Goal: Task Accomplishment & Management: Use online tool/utility

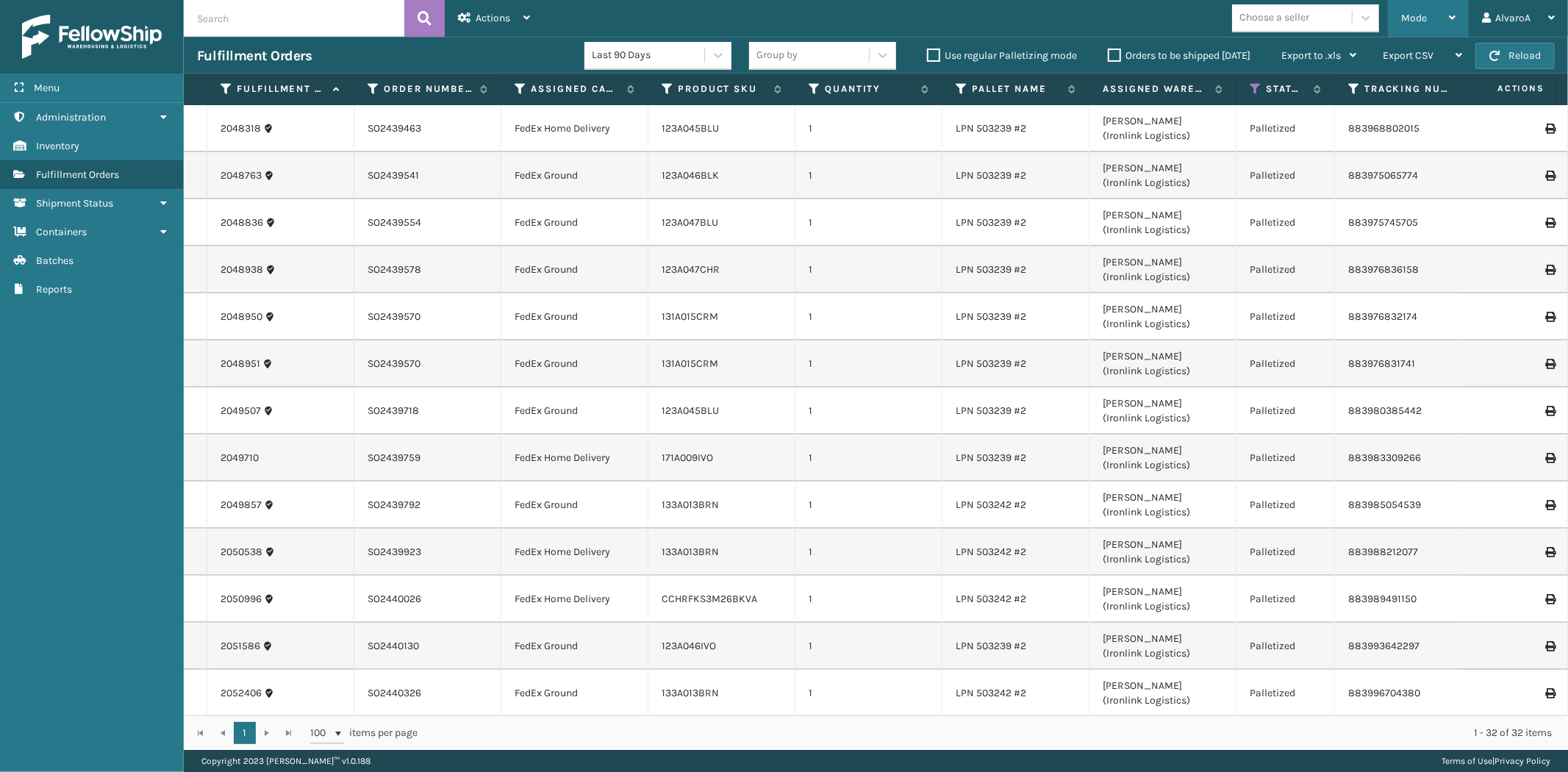
click at [1416, 10] on div "Mode" at bounding box center [1428, 18] width 54 height 37
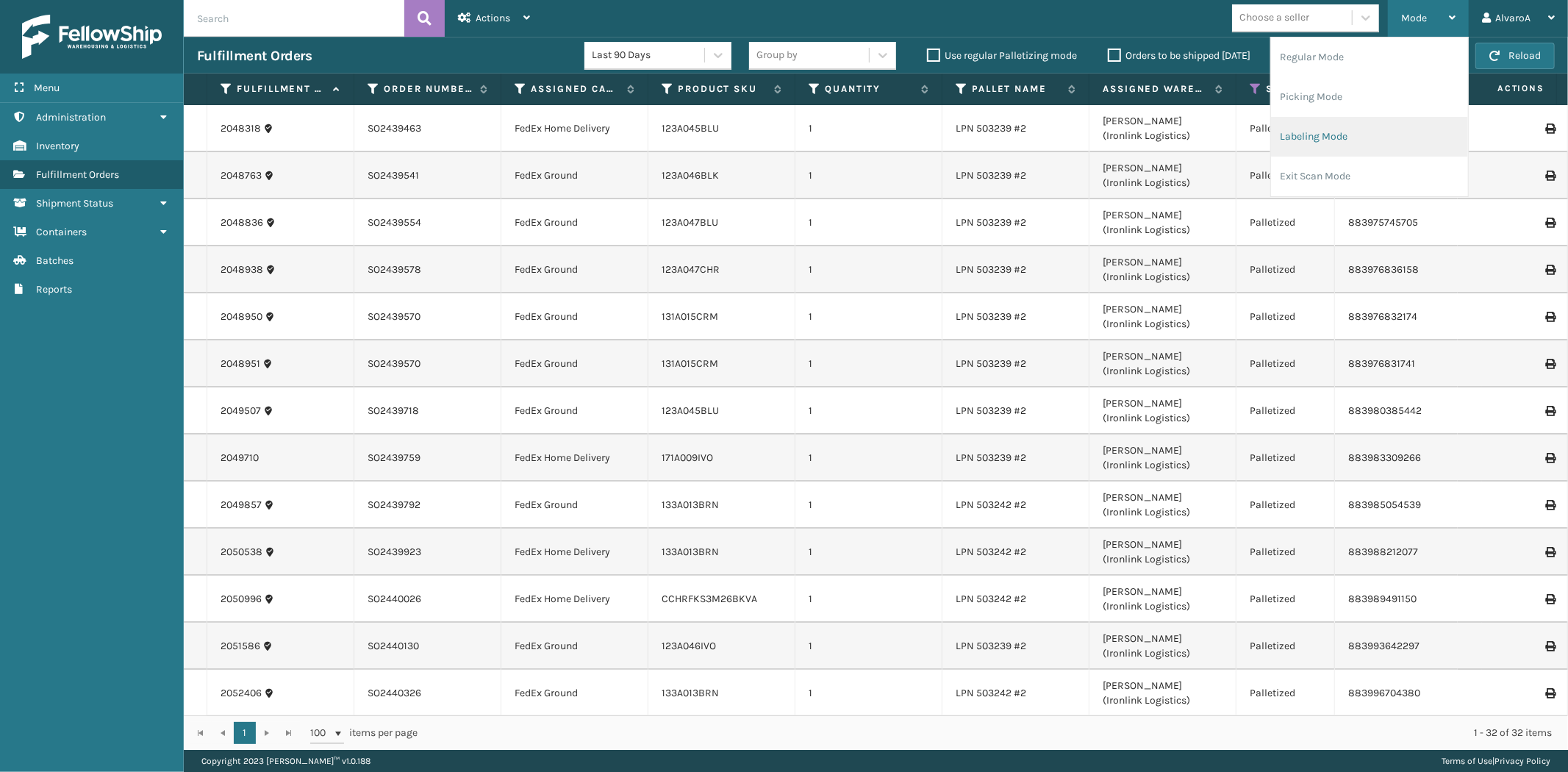
click at [1360, 125] on li "Labeling Mode" at bounding box center [1369, 137] width 197 height 40
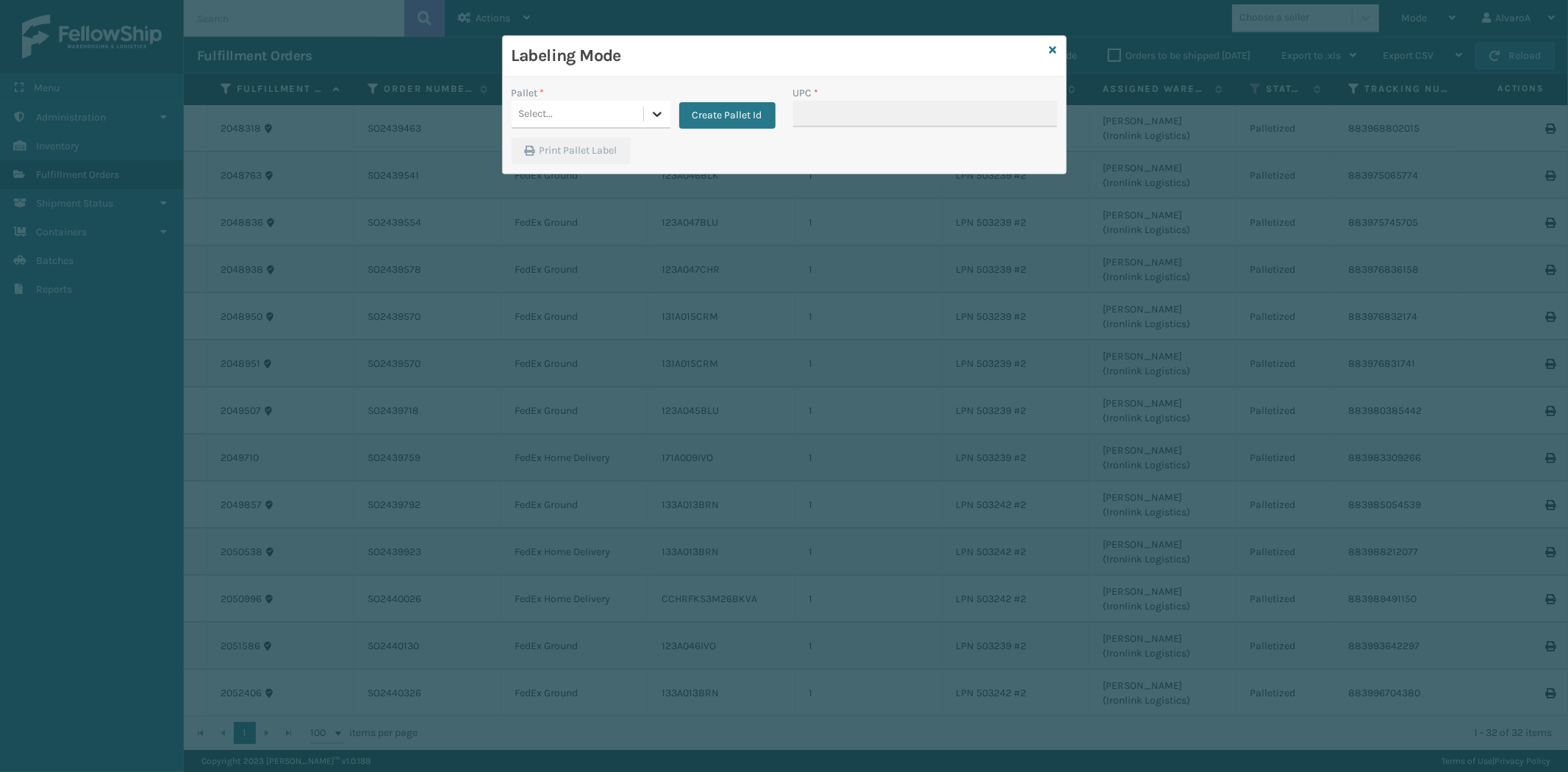
click at [650, 111] on icon at bounding box center [656, 113] width 14 height 14
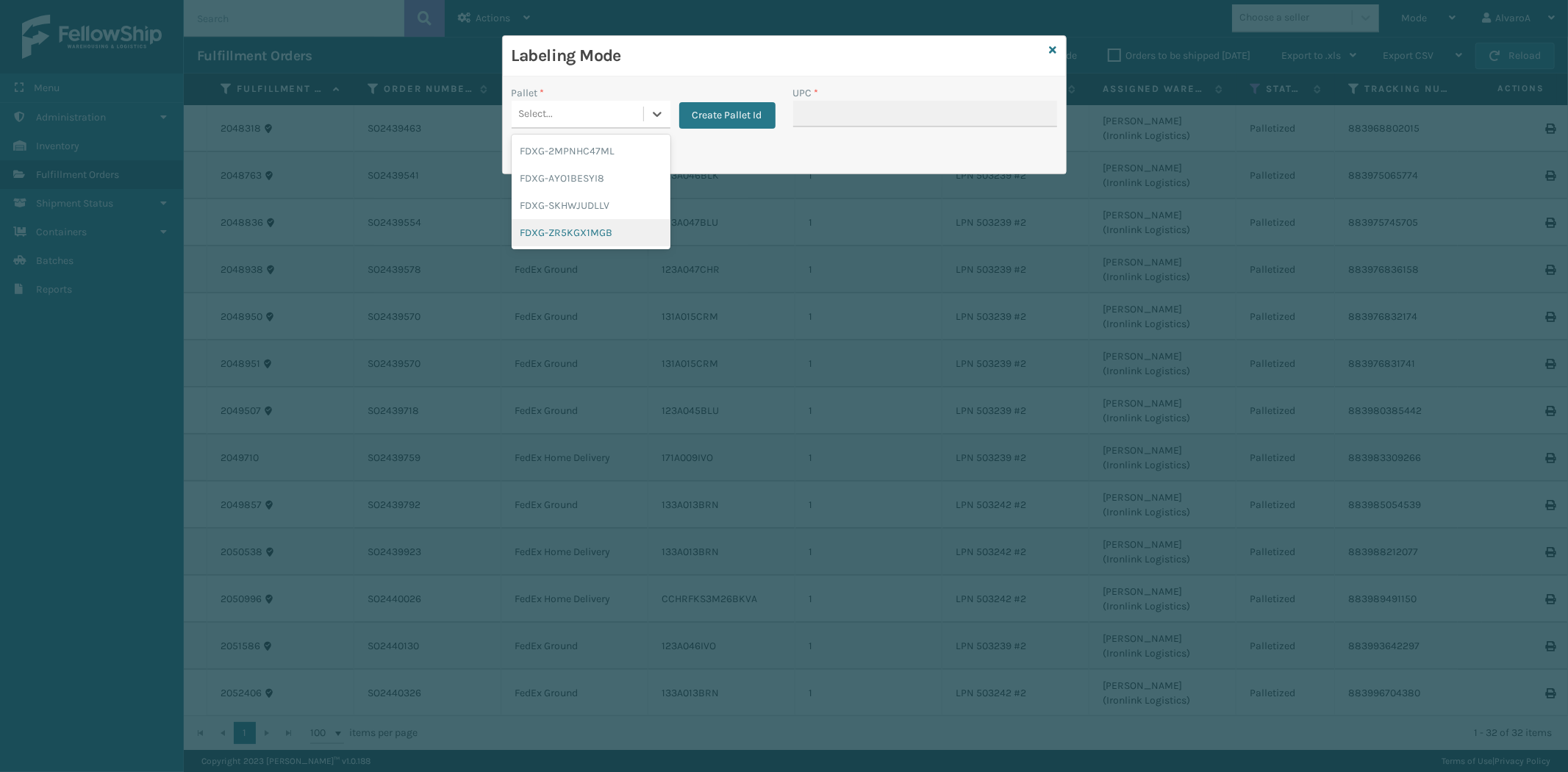
click at [577, 226] on div "FDXG-ZR5KGX1MGB" at bounding box center [591, 232] width 158 height 27
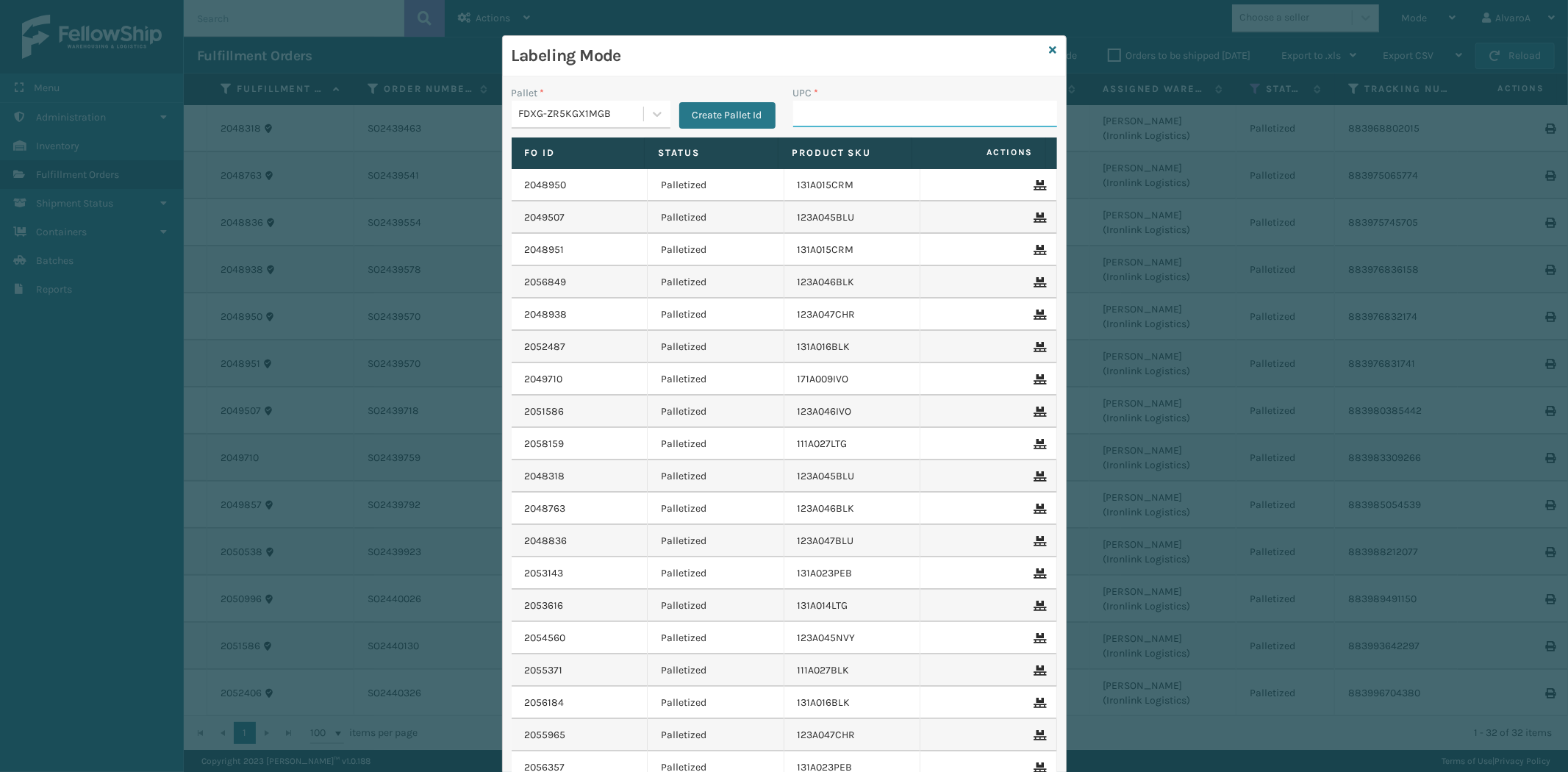
click at [807, 108] on input "UPC *" at bounding box center [925, 113] width 264 height 26
type input "215A012BLU"
type input "139A036CML-BOX1"
type input "139A036CML-BOX2"
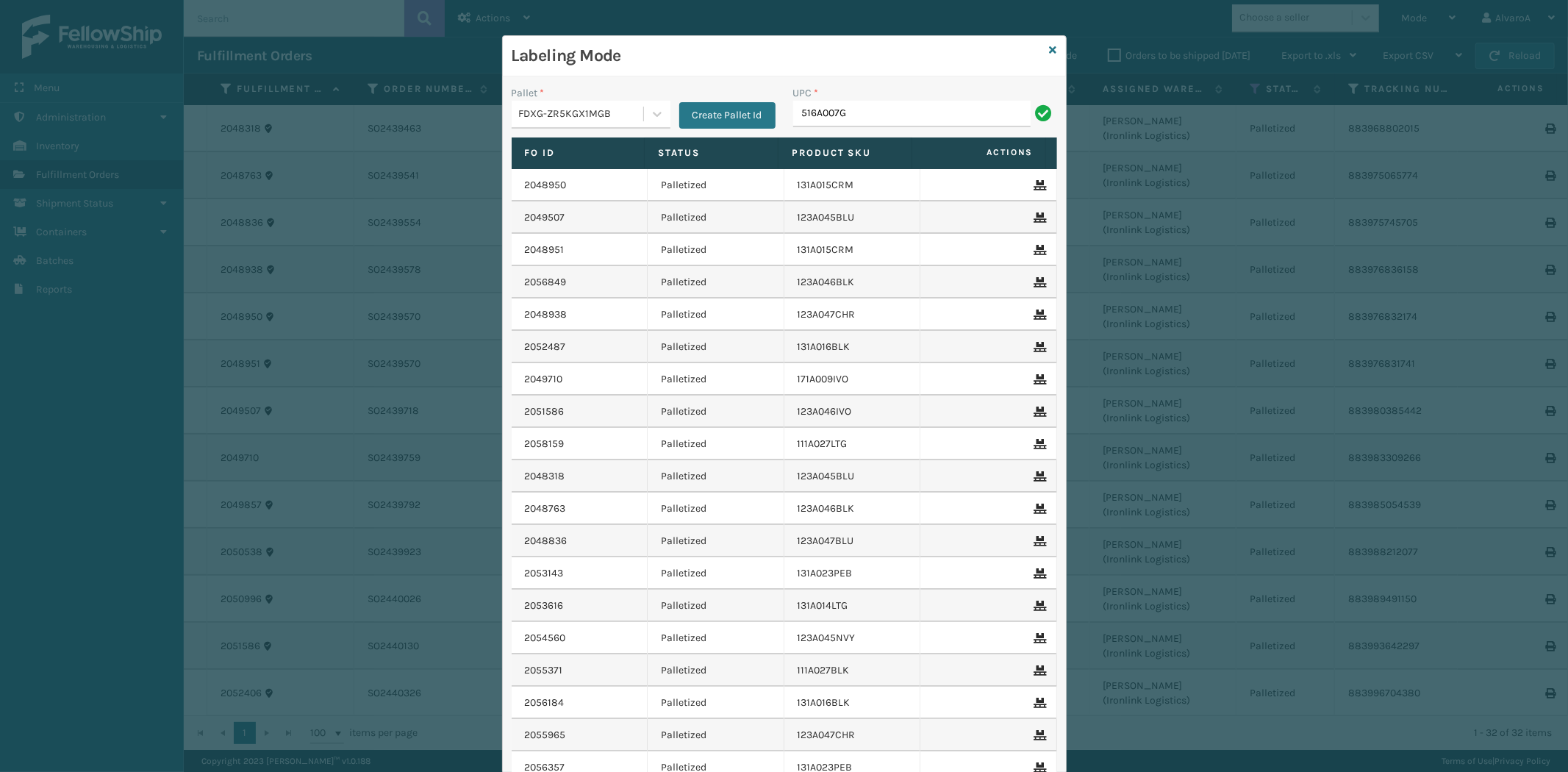
type input "516A007GRN"
type input "133A011FLX"
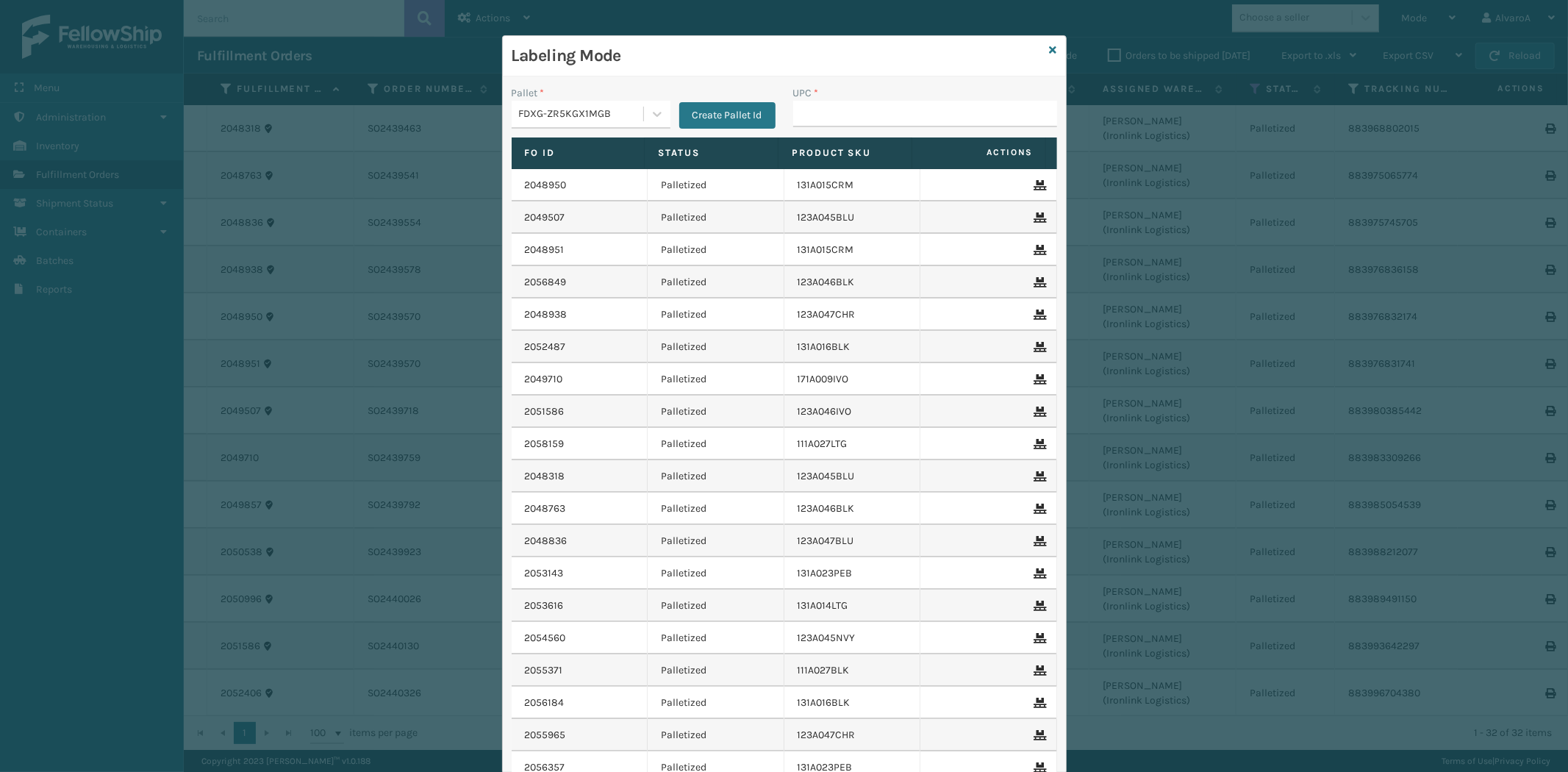
click at [819, 113] on input "UPC *" at bounding box center [925, 113] width 264 height 26
type input "171A010CAR"
type input "171A011RST"
type input "171A026BLU"
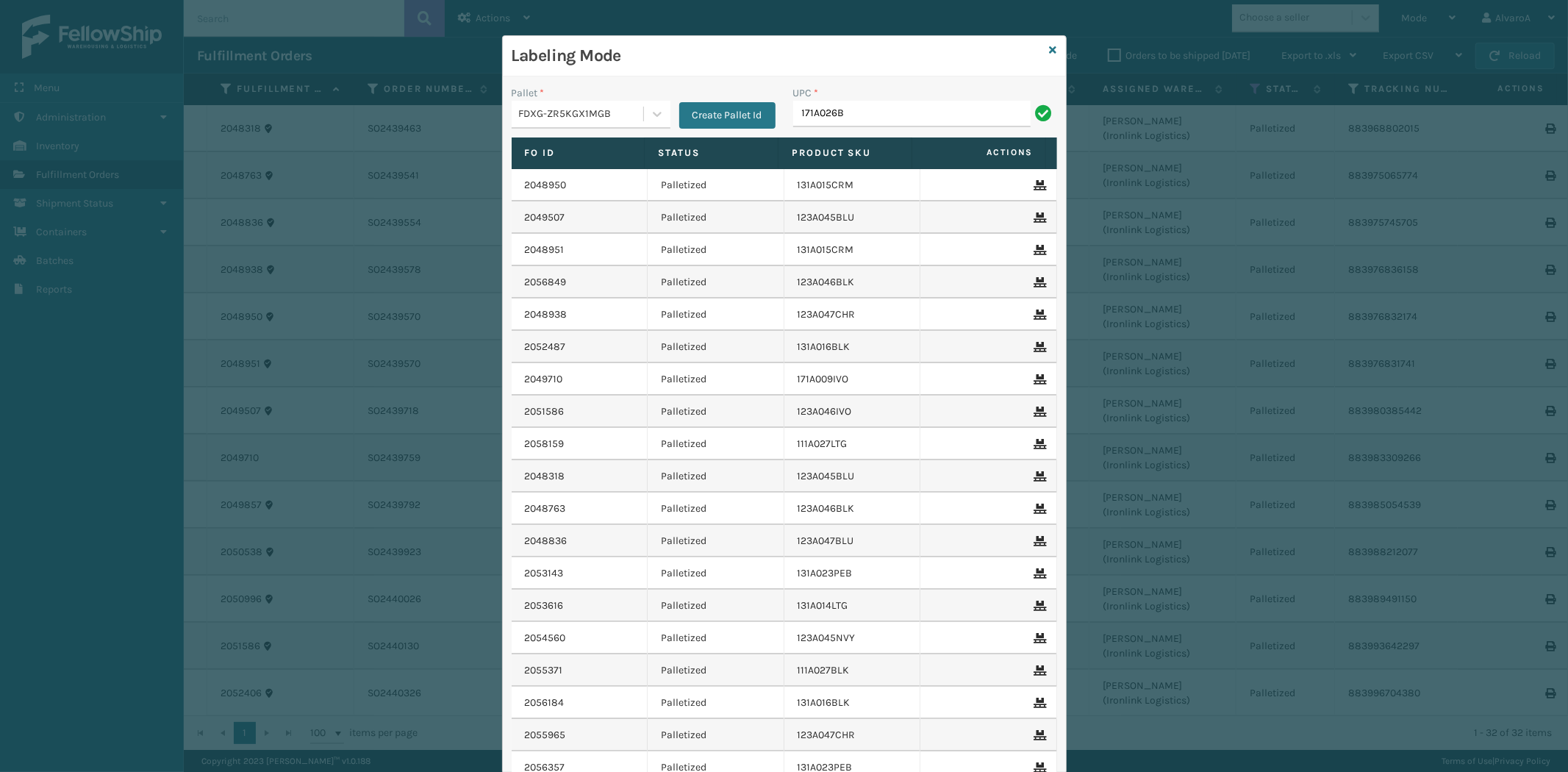
type input "171A026BLU"
type input "171A"
click at [1050, 48] on icon at bounding box center [1053, 50] width 8 height 11
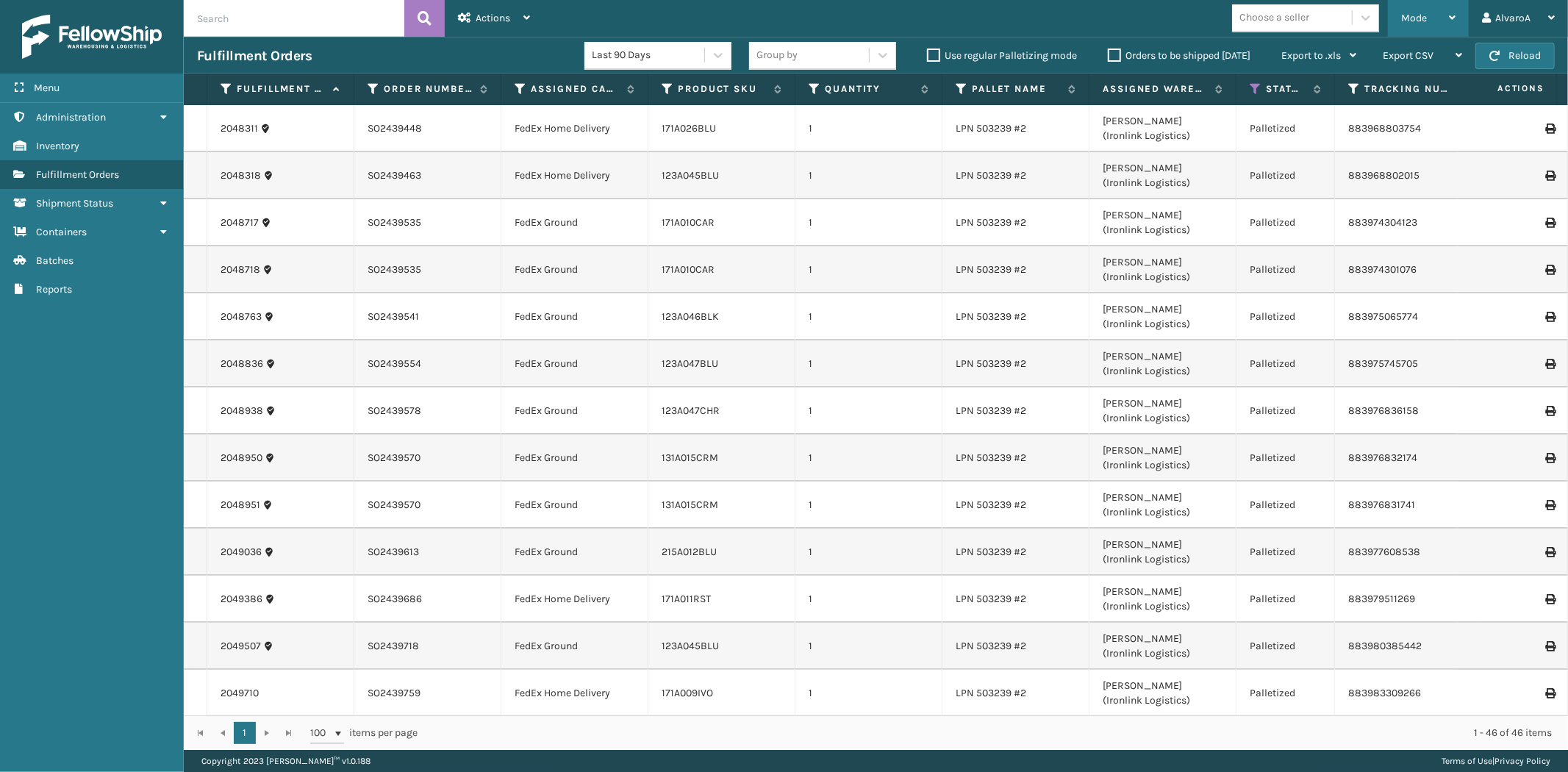
click at [1416, 18] on span "Mode" at bounding box center [1414, 18] width 26 height 13
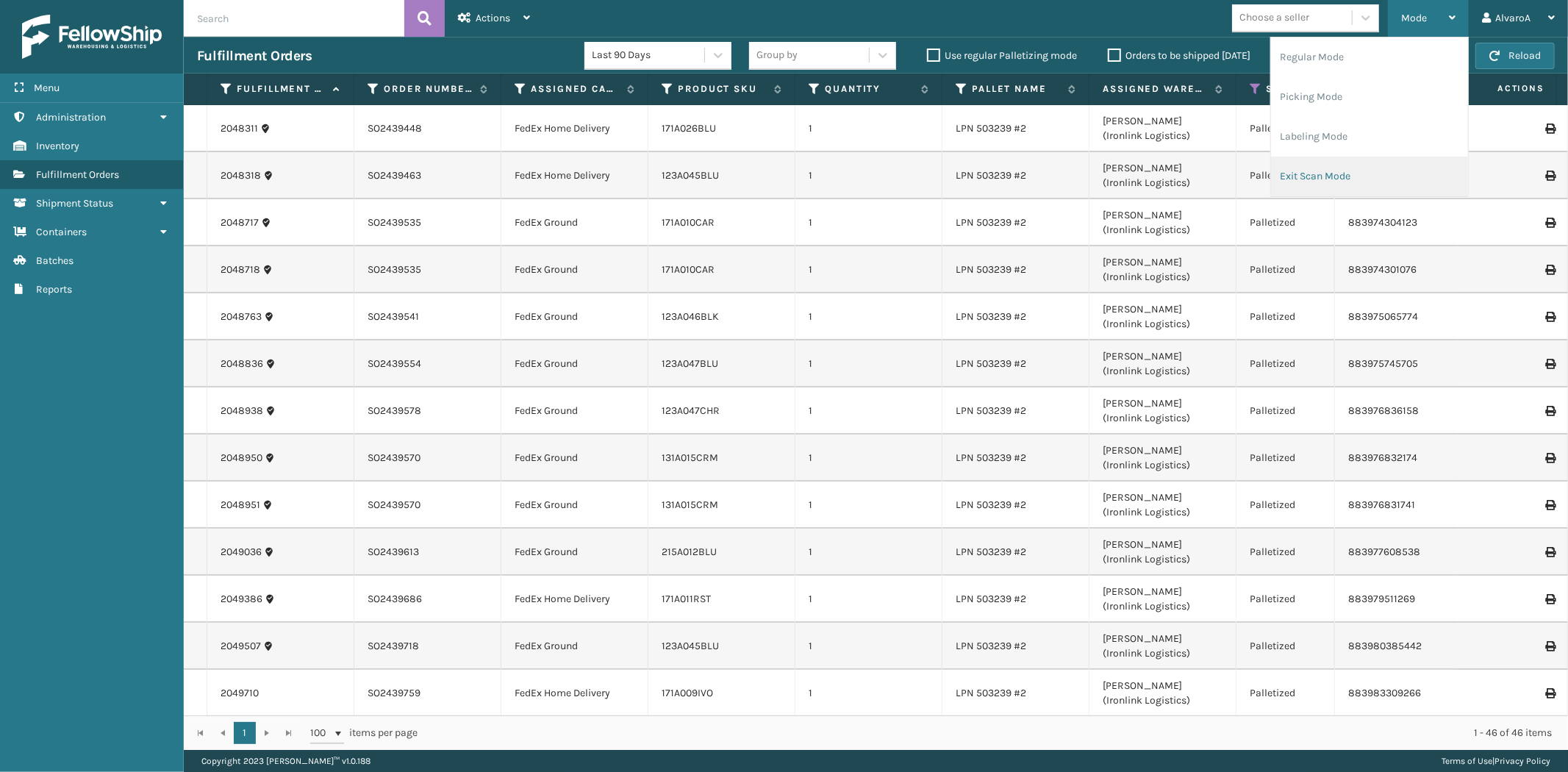
click at [1312, 165] on li "Exit Scan Mode" at bounding box center [1369, 176] width 197 height 40
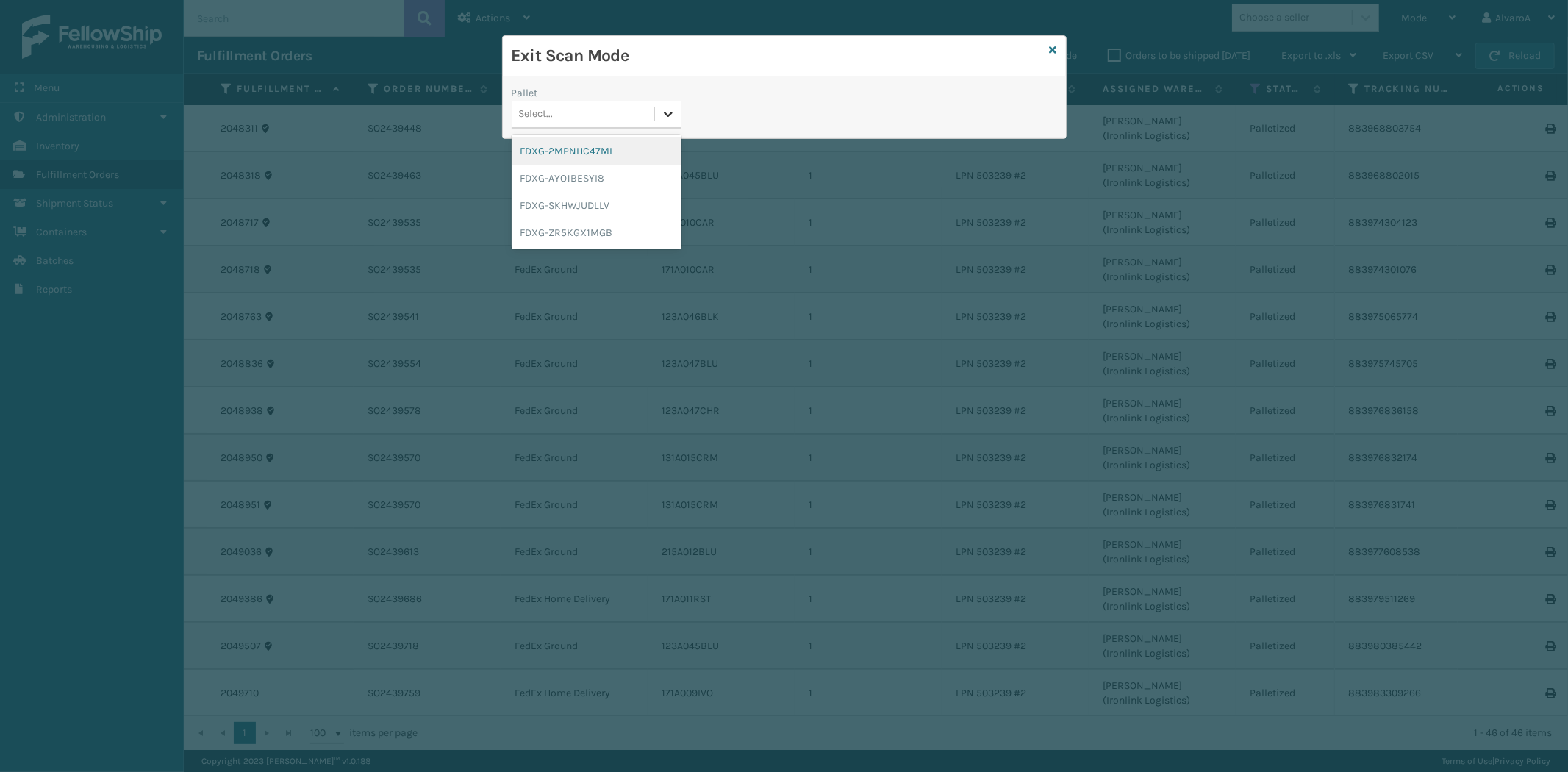
click at [672, 112] on icon at bounding box center [668, 113] width 14 height 14
click at [552, 226] on div "FDXG-ZR5KGX1MGB" at bounding box center [596, 232] width 170 height 27
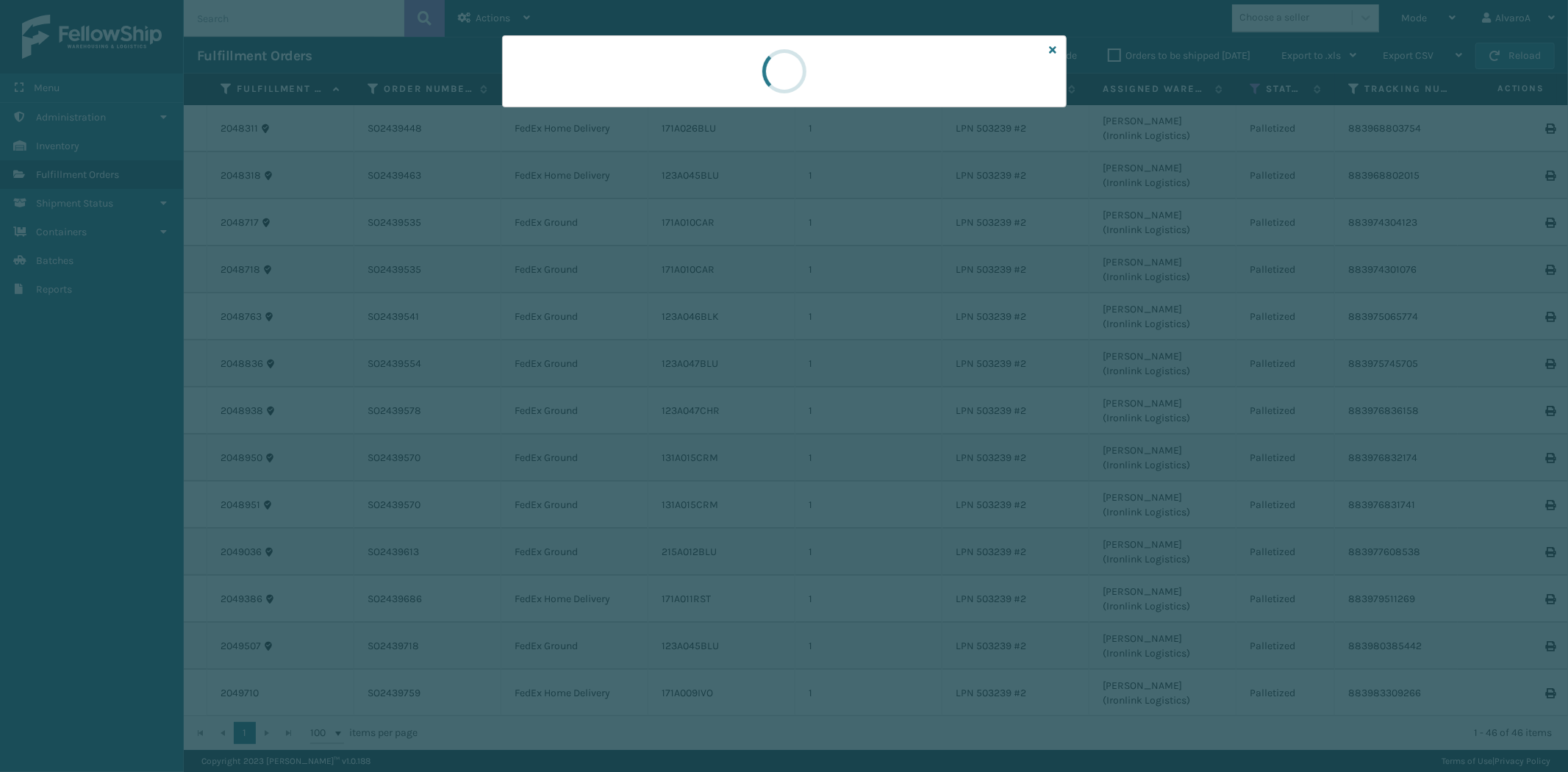
click at [652, 106] on div at bounding box center [784, 71] width 564 height 72
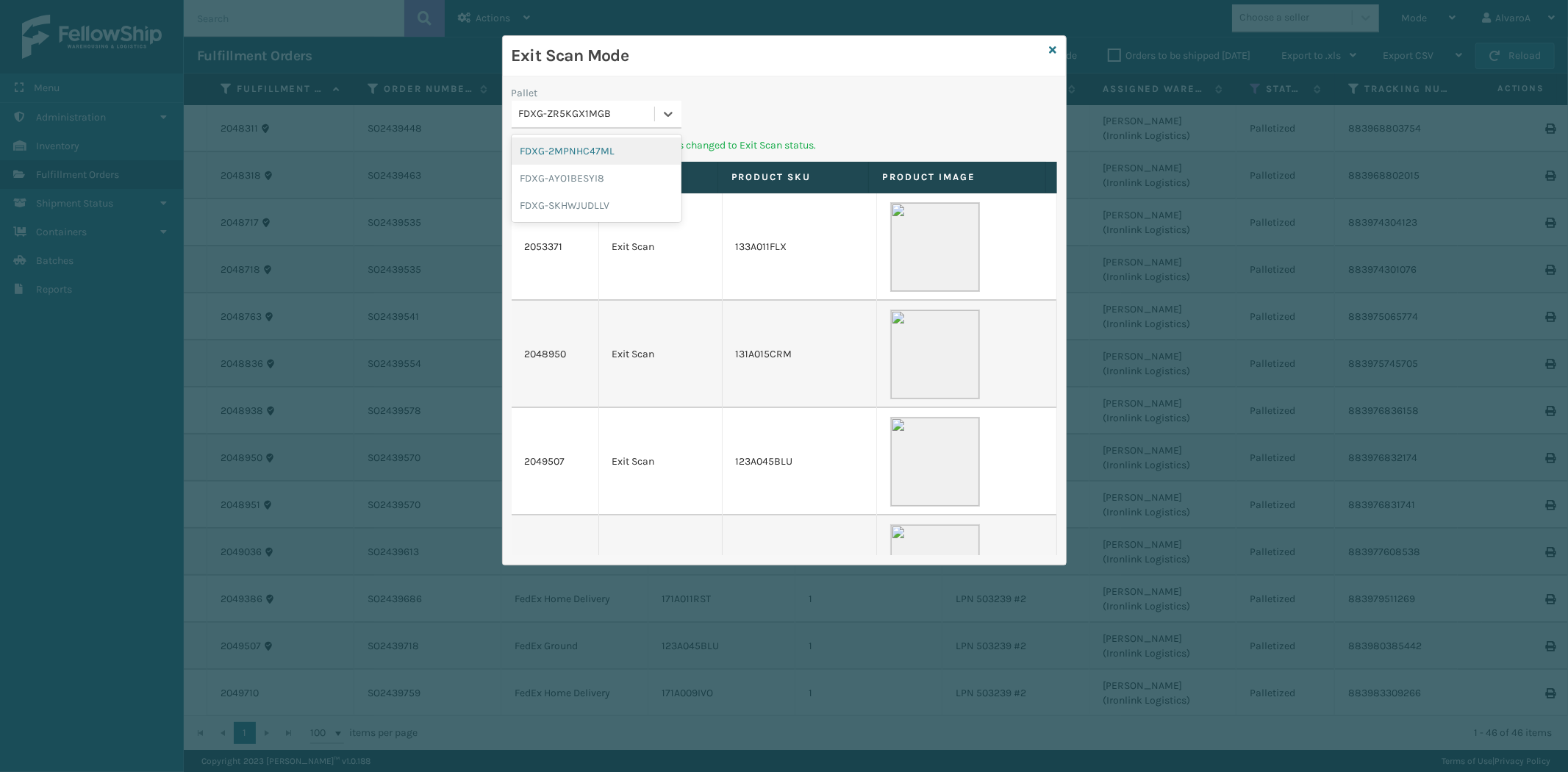
click at [652, 106] on div "FDXG-ZR5KGX1MGB" at bounding box center [587, 114] width 137 height 15
click at [566, 201] on div "FDXG-SKHWJUDLLV" at bounding box center [596, 205] width 170 height 27
click at [1055, 54] on icon at bounding box center [1053, 50] width 8 height 11
